Goal: Task Accomplishment & Management: Manage account settings

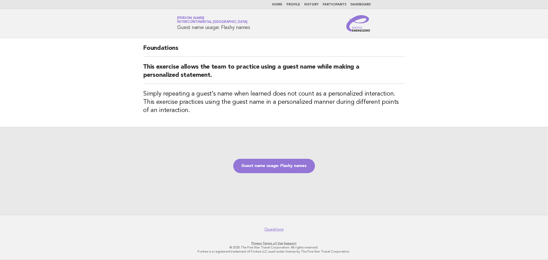
click at [354, 4] on link "Dashboard" at bounding box center [360, 4] width 20 height 3
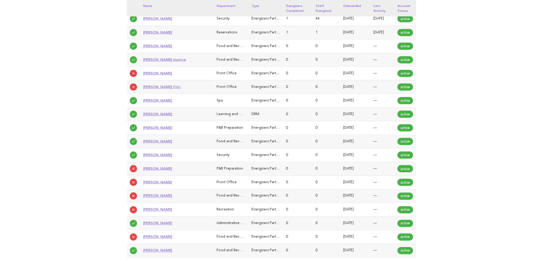
scroll to position [228, 0]
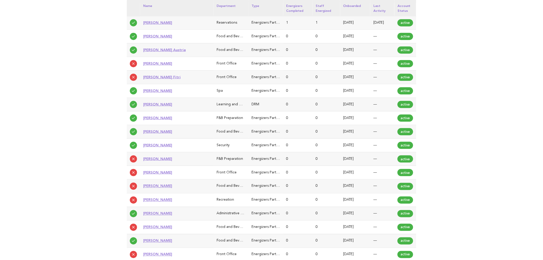
click at [153, 78] on link "Anisa Fitri" at bounding box center [161, 77] width 37 height 4
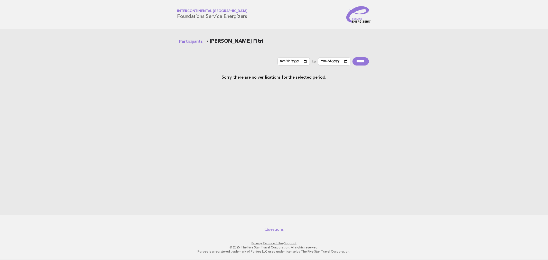
click at [193, 42] on link "Participants" at bounding box center [190, 42] width 23 height 6
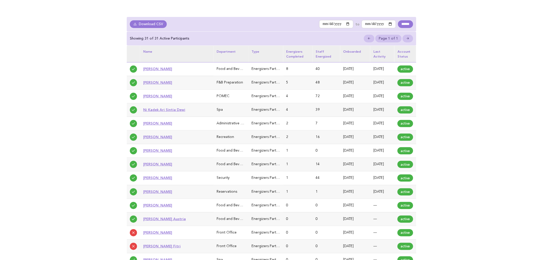
scroll to position [142, 0]
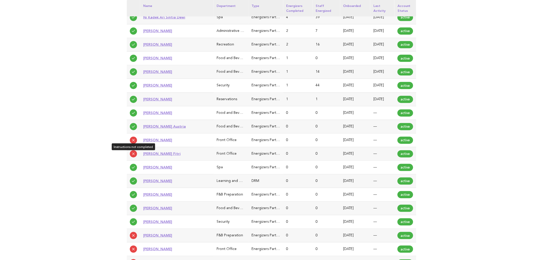
click at [133, 153] on icon at bounding box center [133, 154] width 4 height 4
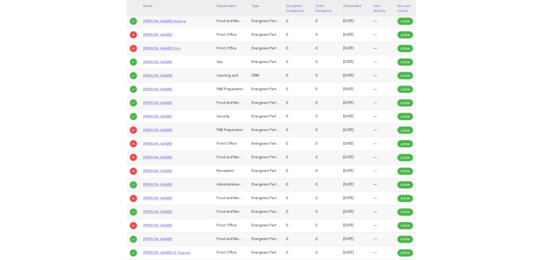
scroll to position [342, 0]
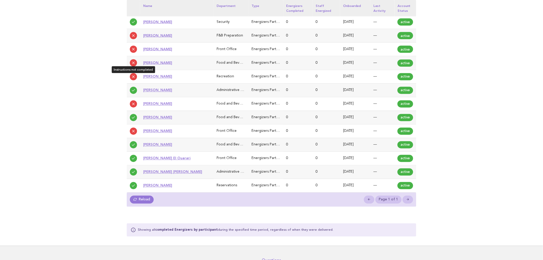
click at [131, 77] on span at bounding box center [133, 76] width 7 height 7
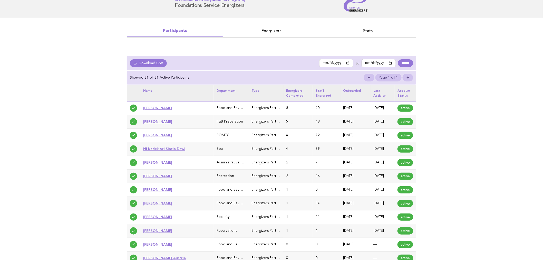
scroll to position [0, 0]
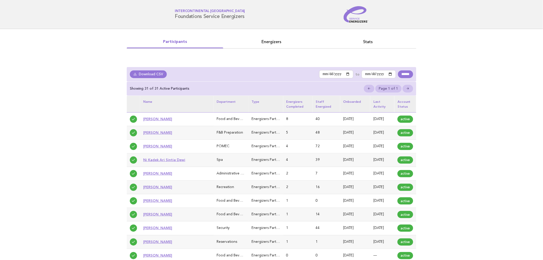
click at [188, 11] on span "InterContinental [GEOGRAPHIC_DATA]" at bounding box center [210, 11] width 70 height 3
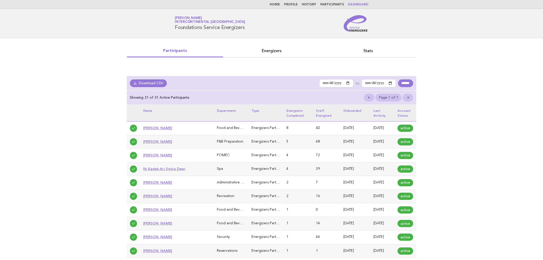
scroll to position [228, 0]
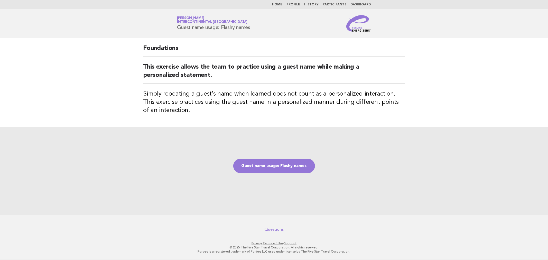
click at [282, 6] on link "Home" at bounding box center [277, 4] width 10 height 3
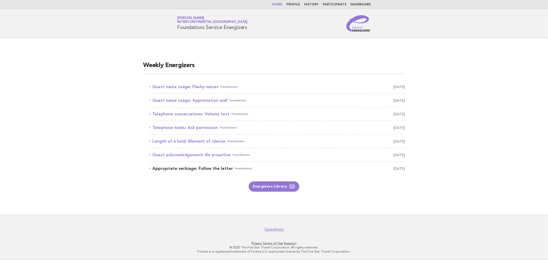
click at [186, 167] on link "Appropriate verbiage: Follow the letter Foundations [DATE]" at bounding box center [276, 168] width 255 height 7
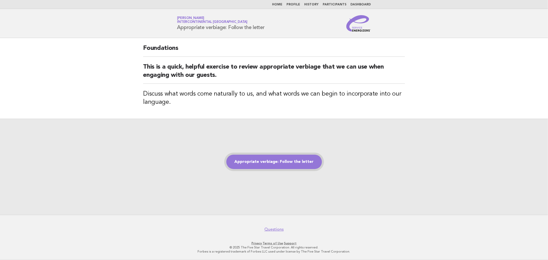
click at [269, 161] on link "Appropriate verbiage: Follow the letter" at bounding box center [274, 162] width 96 height 14
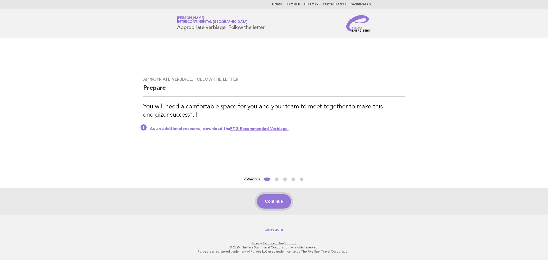
click at [275, 199] on button "Continue" at bounding box center [274, 201] width 34 height 14
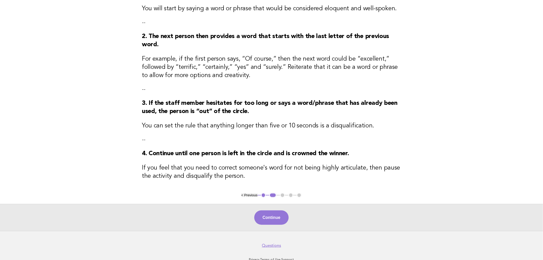
scroll to position [85, 0]
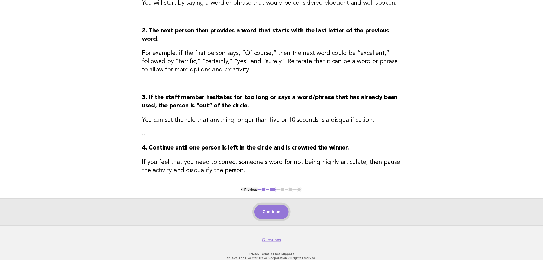
click at [263, 217] on button "Continue" at bounding box center [271, 212] width 34 height 14
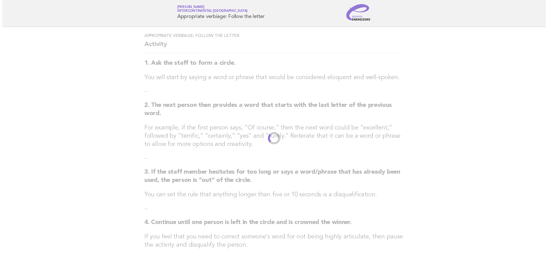
scroll to position [0, 0]
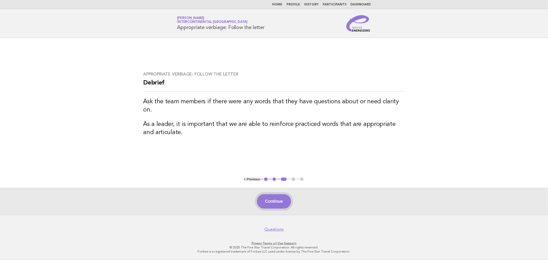
click at [278, 202] on button "Continue" at bounding box center [274, 201] width 34 height 14
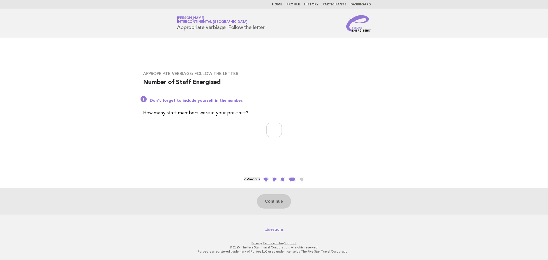
click at [282, 6] on li "Home" at bounding box center [277, 5] width 10 height 4
click at [281, 6] on link "Home" at bounding box center [277, 4] width 10 height 3
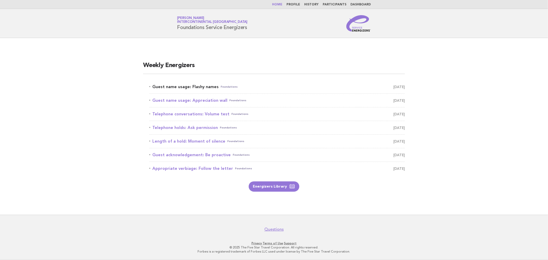
click at [177, 85] on link "Guest name usage: Flashy names Foundations [DATE]" at bounding box center [276, 86] width 255 height 7
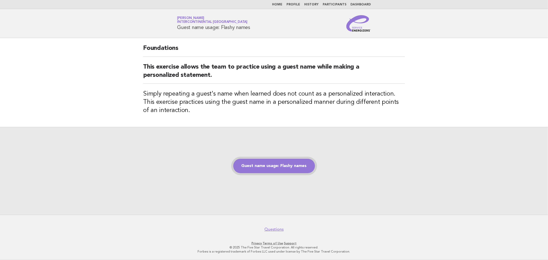
click at [283, 166] on link "Guest name usage: Flashy names" at bounding box center [274, 166] width 82 height 14
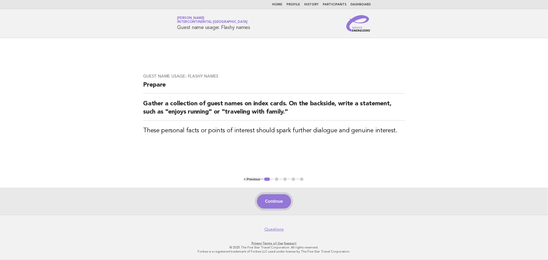
click at [285, 205] on button "Continue" at bounding box center [274, 201] width 34 height 14
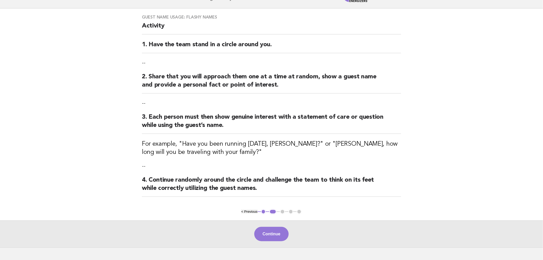
scroll to position [62, 0]
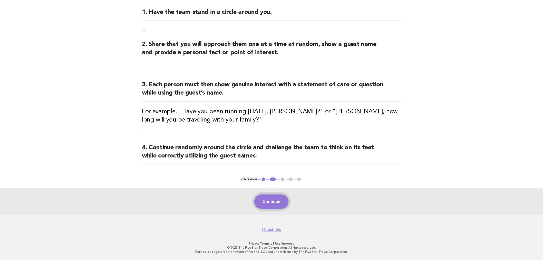
click at [275, 206] on button "Continue" at bounding box center [271, 201] width 34 height 14
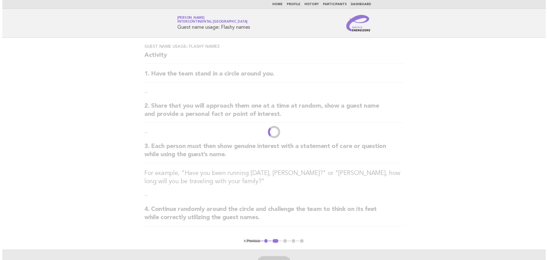
scroll to position [0, 0]
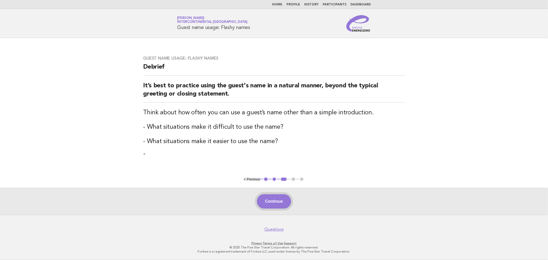
click at [282, 199] on button "Continue" at bounding box center [274, 201] width 34 height 14
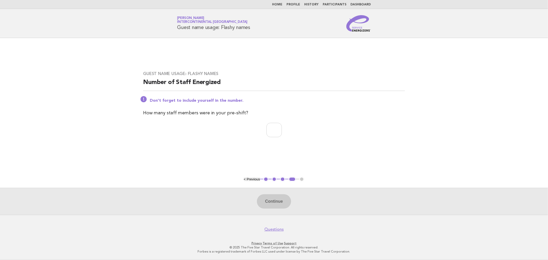
drag, startPoint x: 284, startPoint y: 3, endPoint x: 287, endPoint y: 5, distance: 3.5
click at [282, 3] on link "Home" at bounding box center [277, 4] width 10 height 3
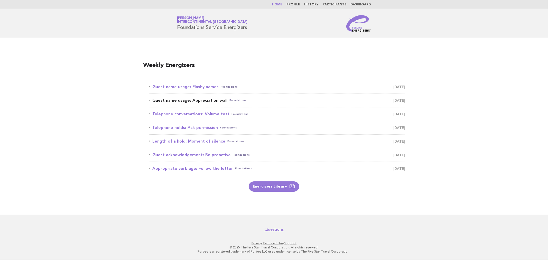
click at [197, 99] on link "Guest name usage: Appreciation wall Foundations August 29" at bounding box center [276, 100] width 255 height 7
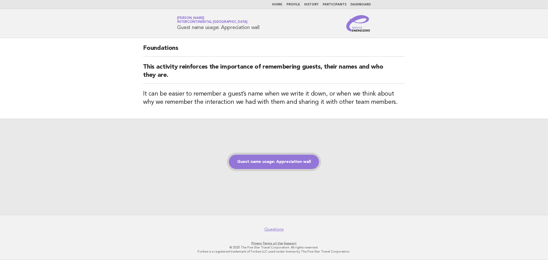
click at [281, 157] on link "Guest name usage: Appreciation wall" at bounding box center [274, 162] width 90 height 14
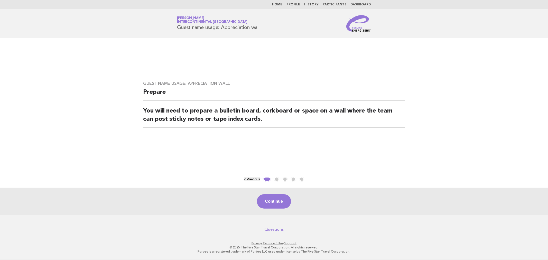
click at [263, 196] on button "Continue" at bounding box center [274, 201] width 34 height 14
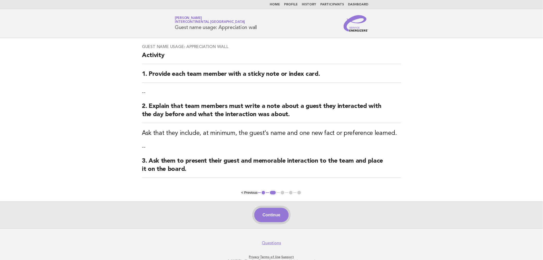
click at [280, 213] on button "Continue" at bounding box center [271, 215] width 34 height 14
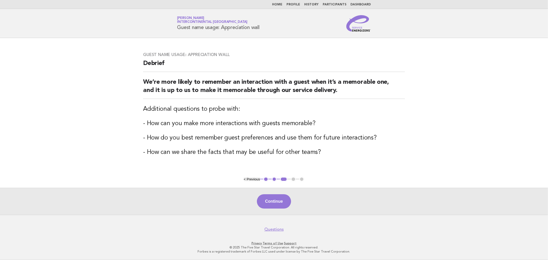
click at [280, 5] on link "Home" at bounding box center [277, 4] width 10 height 3
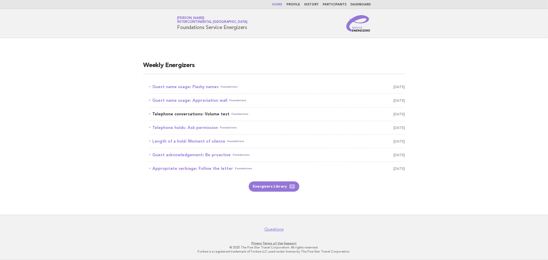
click at [166, 113] on link "Telephone conversations: Volume test Foundations August 30" at bounding box center [276, 113] width 255 height 7
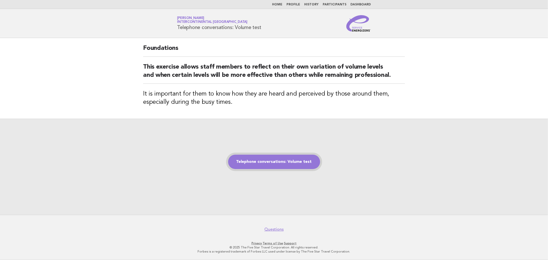
click at [260, 164] on link "Telephone conversations: Volume test" at bounding box center [274, 162] width 92 height 14
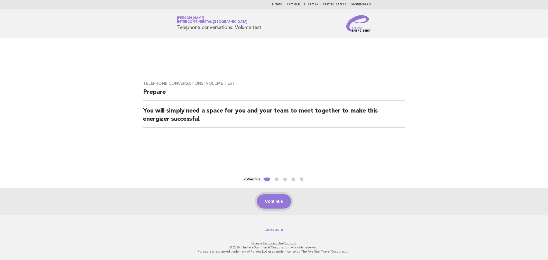
click at [271, 203] on button "Continue" at bounding box center [274, 201] width 34 height 14
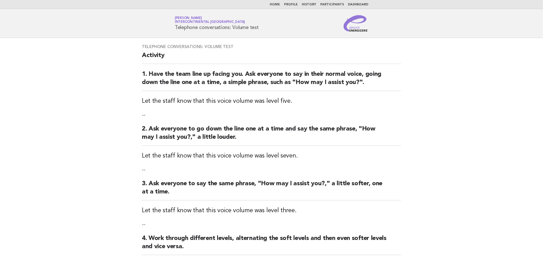
click at [280, 4] on link "Home" at bounding box center [275, 4] width 10 height 3
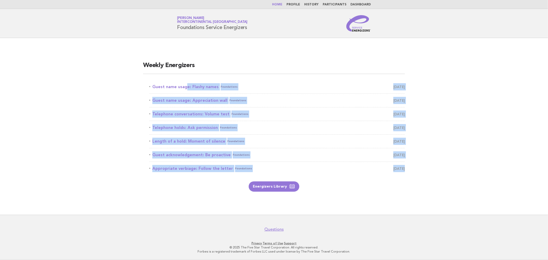
drag, startPoint x: 124, startPoint y: 89, endPoint x: 234, endPoint y: 179, distance: 142.2
click at [234, 179] on main "Weekly Energizers Guest name usage: Flashy names Foundations August 28 Guest na…" at bounding box center [274, 126] width 548 height 177
copy div "Guest name usage: Flashy names Foundations August 28 Guest name usage: Apprecia…"
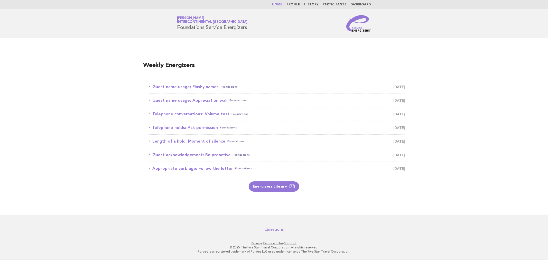
click at [485, 185] on main "Weekly Energizers Guest name usage: Flashy names Foundations August 28 Guest na…" at bounding box center [274, 126] width 548 height 177
click at [201, 155] on link "Guest acknowledgement: Be proactive Foundations September 2" at bounding box center [276, 154] width 255 height 7
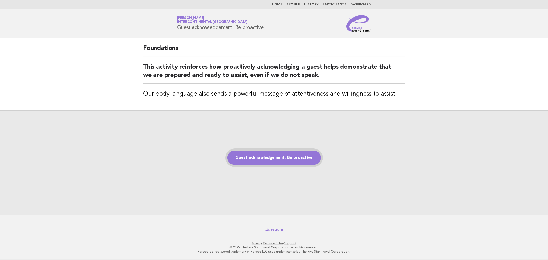
click at [299, 158] on link "Guest acknowledgement: Be proactive" at bounding box center [273, 157] width 93 height 14
click at [249, 158] on link "Guest acknowledgement: Be proactive" at bounding box center [273, 157] width 93 height 14
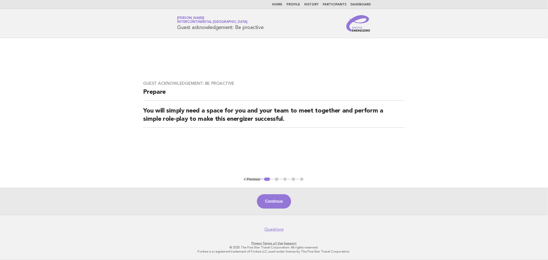
click at [262, 202] on button "Continue" at bounding box center [274, 201] width 34 height 14
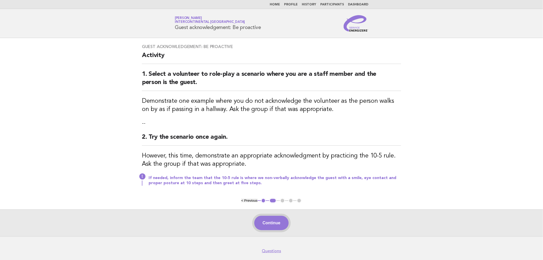
click at [257, 218] on button "Continue" at bounding box center [271, 223] width 34 height 14
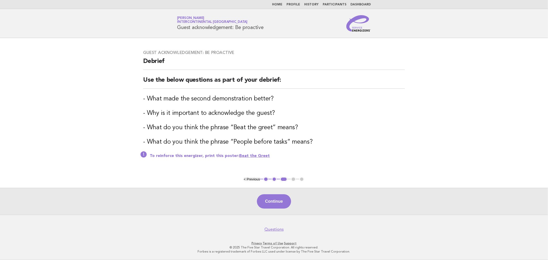
click at [282, 4] on link "Home" at bounding box center [277, 4] width 10 height 3
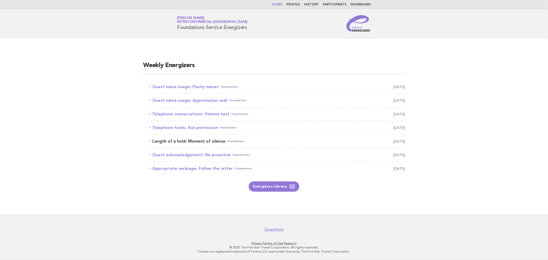
click at [181, 140] on link "Length of a hold: Moment of silence Foundations September 1" at bounding box center [276, 141] width 255 height 7
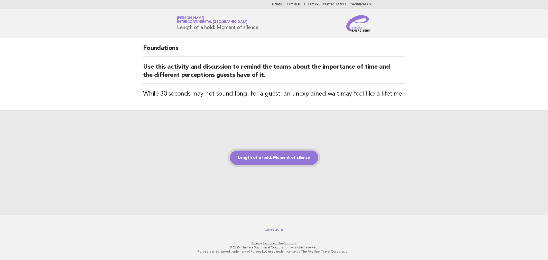
click at [294, 162] on link "Length of a hold: Moment of silence" at bounding box center [274, 157] width 88 height 14
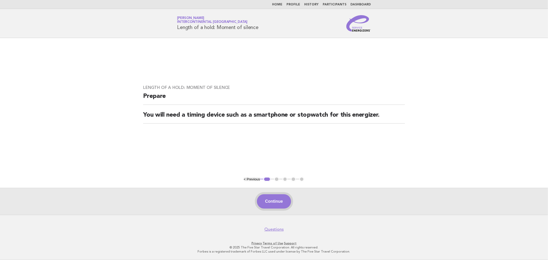
click at [269, 204] on button "Continue" at bounding box center [274, 201] width 34 height 14
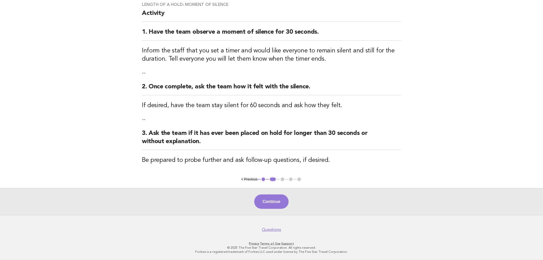
drag, startPoint x: 282, startPoint y: 201, endPoint x: 387, endPoint y: 150, distance: 117.0
click at [281, 201] on button "Continue" at bounding box center [271, 201] width 34 height 14
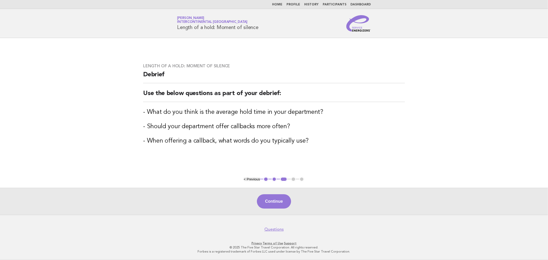
click at [328, 3] on link "Participants" at bounding box center [335, 4] width 24 height 3
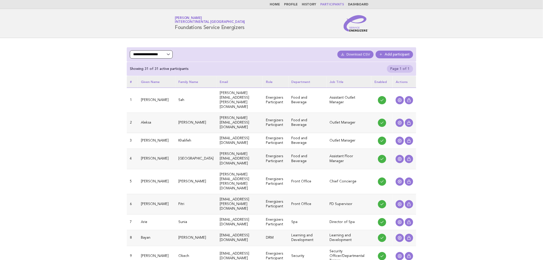
click at [149, 56] on select "**********" at bounding box center [151, 54] width 43 height 8
click at [130, 50] on select "**********" at bounding box center [151, 54] width 43 height 8
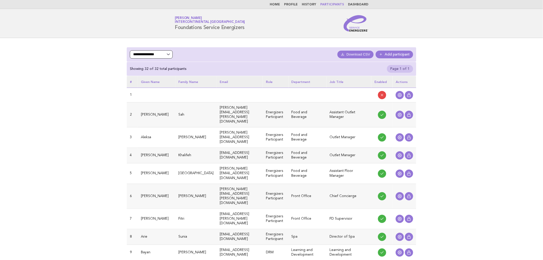
click at [153, 54] on select "**********" at bounding box center [151, 54] width 43 height 8
click at [132, 50] on select "**********" at bounding box center [151, 54] width 43 height 8
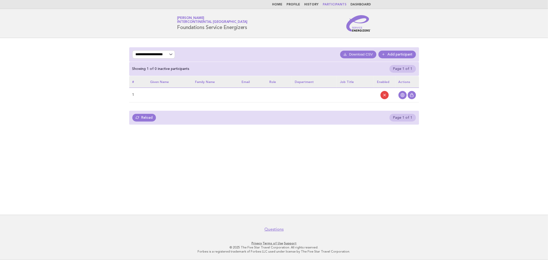
drag, startPoint x: 133, startPoint y: 95, endPoint x: 162, endPoint y: 94, distance: 29.0
click at [133, 95] on td "1" at bounding box center [138, 95] width 18 height 15
click at [383, 95] on icon at bounding box center [384, 95] width 4 height 4
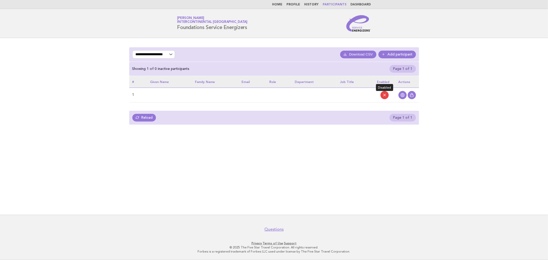
click at [383, 95] on icon at bounding box center [384, 95] width 4 height 4
click at [167, 55] on select "**********" at bounding box center [153, 54] width 43 height 8
select select "******"
click at [132, 50] on select "**********" at bounding box center [153, 54] width 43 height 8
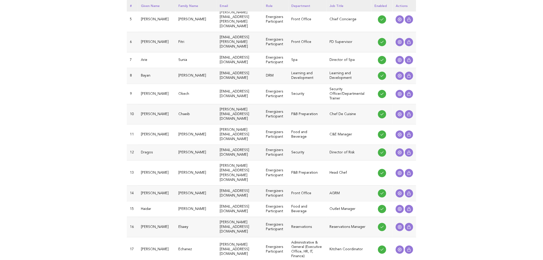
scroll to position [171, 0]
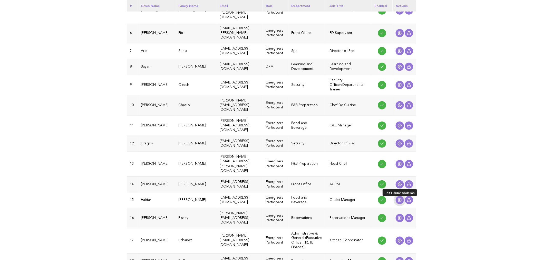
click at [399, 198] on icon at bounding box center [400, 200] width 4 height 4
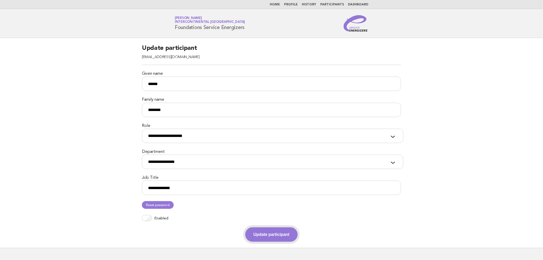
click at [288, 238] on button "Update participant" at bounding box center [271, 234] width 52 height 14
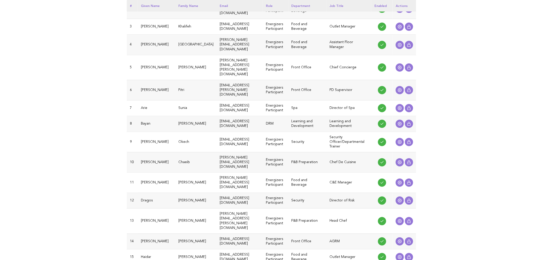
scroll to position [171, 0]
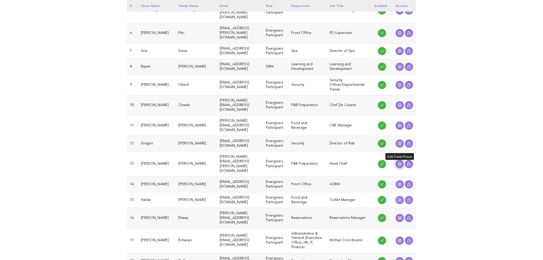
click at [404, 160] on link at bounding box center [400, 164] width 8 height 8
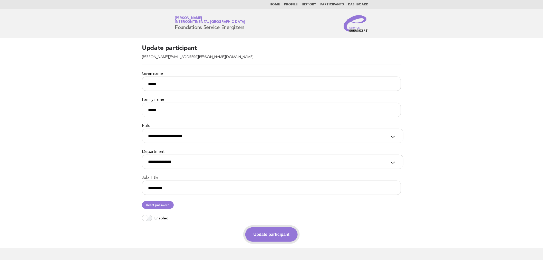
click at [266, 232] on button "Update participant" at bounding box center [271, 234] width 52 height 14
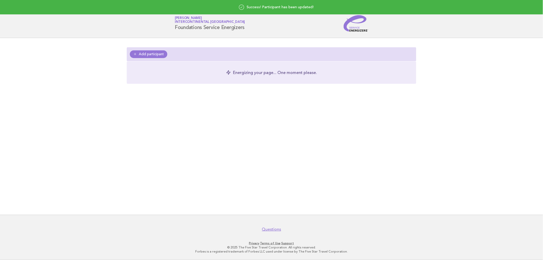
click at [337, 3] on div "Success! Participant has been updated!" at bounding box center [271, 7] width 543 height 14
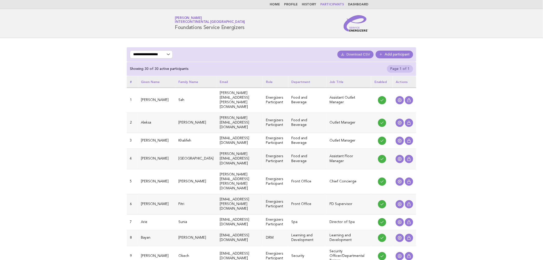
drag, startPoint x: 355, startPoint y: 4, endPoint x: 364, endPoint y: 4, distance: 8.2
click at [355, 4] on link "Dashboard" at bounding box center [358, 4] width 20 height 3
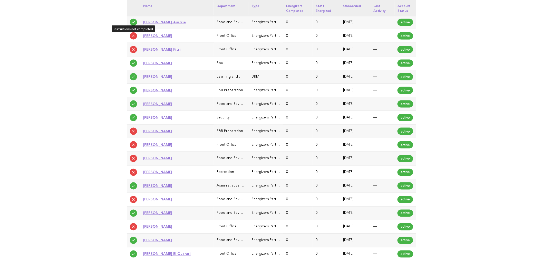
scroll to position [285, 0]
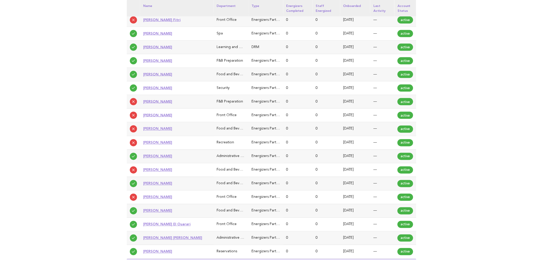
click at [151, 196] on link "[PERSON_NAME]" at bounding box center [157, 197] width 29 height 4
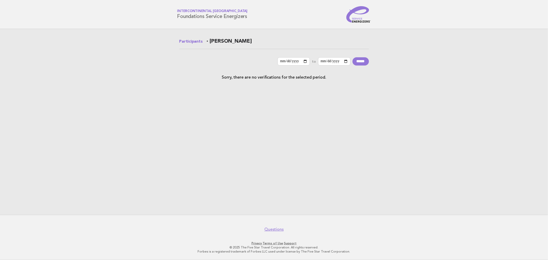
click at [187, 42] on link "Participants" at bounding box center [190, 42] width 23 height 6
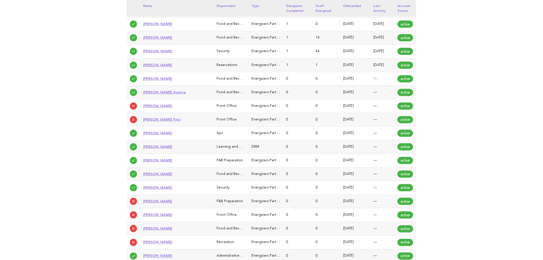
scroll to position [228, 0]
